Goal: Find specific page/section: Find specific page/section

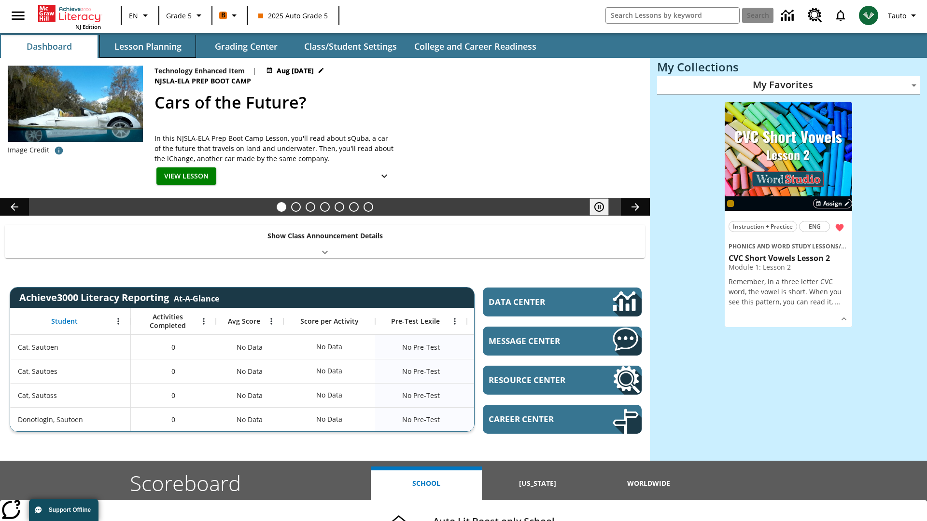
click at [148, 46] on button "Lesson Planning" at bounding box center [147, 46] width 97 height 23
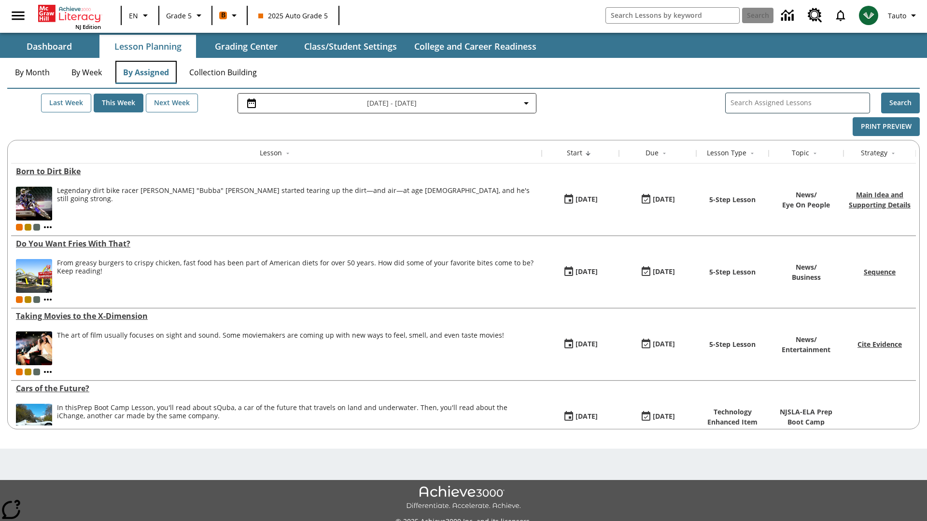
click at [146, 72] on button "By Assigned" at bounding box center [145, 72] width 61 height 23
type input "CVC Short Vowels Lesson 2"
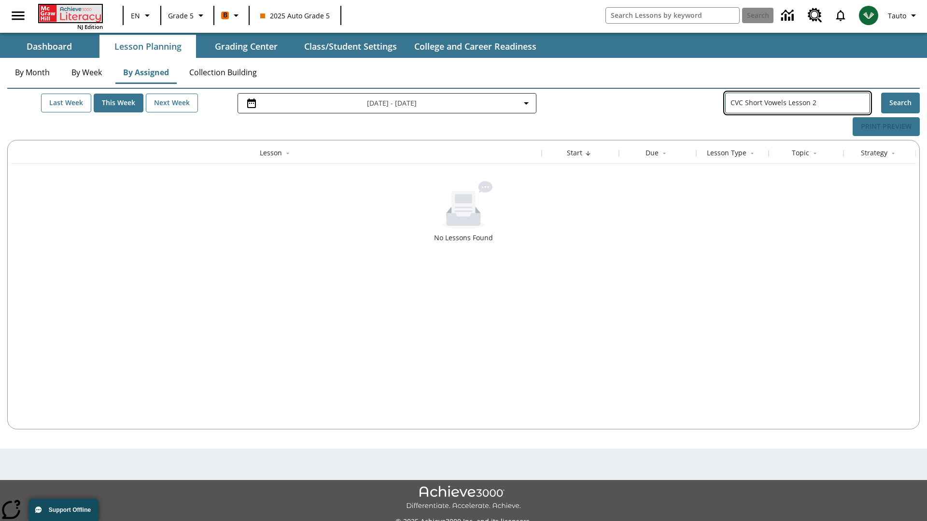
click at [70, 13] on icon "Home" at bounding box center [71, 13] width 64 height 17
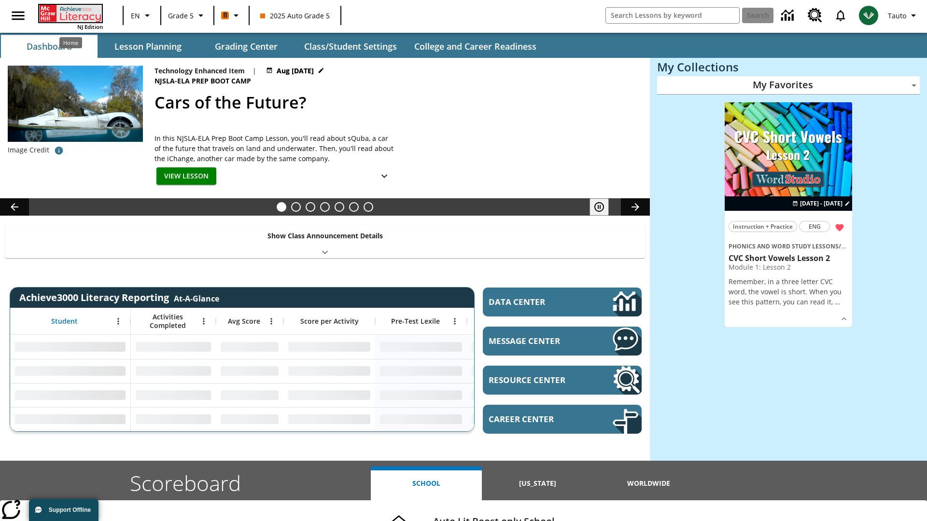
type input "-1"
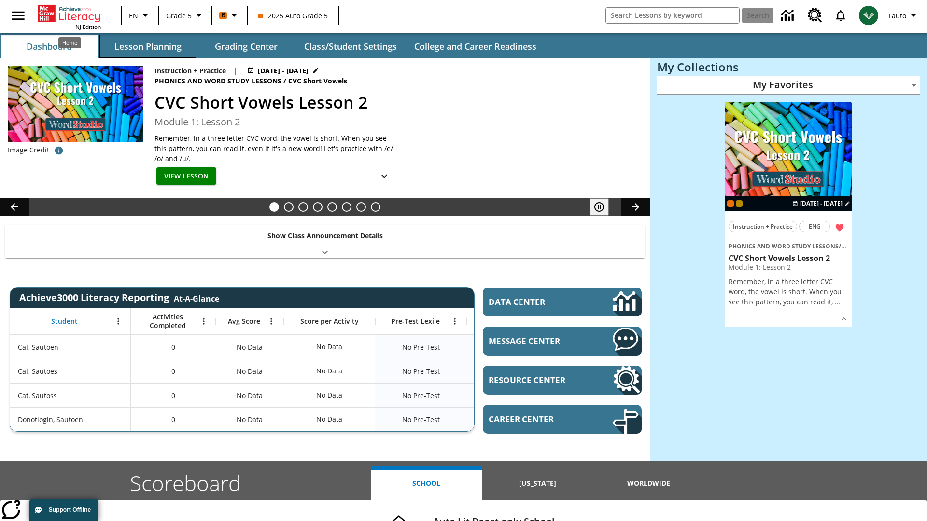
click at [148, 46] on button "Lesson Planning" at bounding box center [147, 46] width 97 height 23
